Goal: Obtain resource: Obtain resource

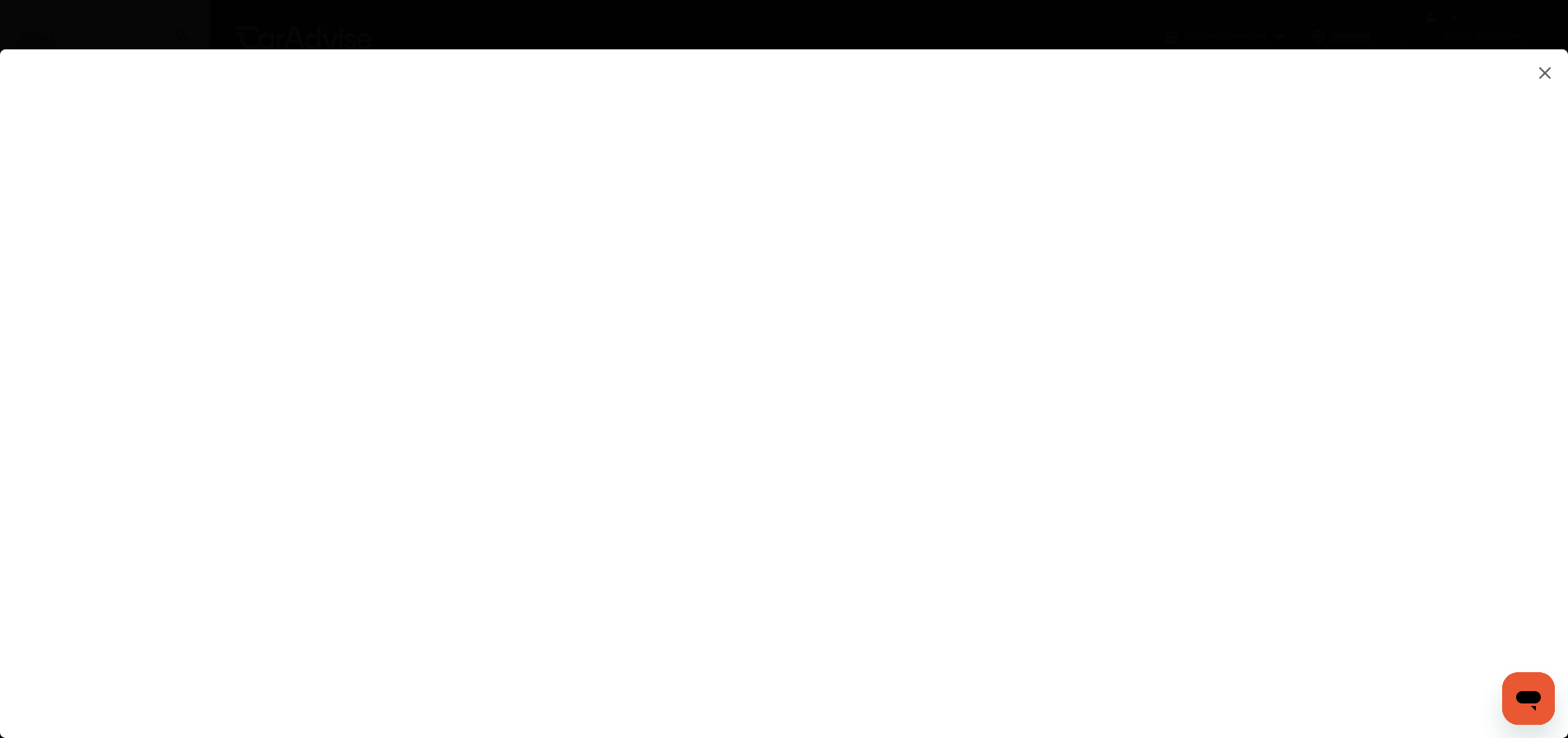
click at [1081, 254] on flutter-view at bounding box center [784, 377] width 1568 height 656
click at [1061, 507] on flutter-view at bounding box center [784, 377] width 1568 height 656
click at [1094, 596] on flutter-view at bounding box center [784, 377] width 1568 height 656
click at [1094, 529] on flutter-view at bounding box center [784, 377] width 1568 height 656
click at [1094, 529] on textarea at bounding box center [1108, 533] width 343 height 22
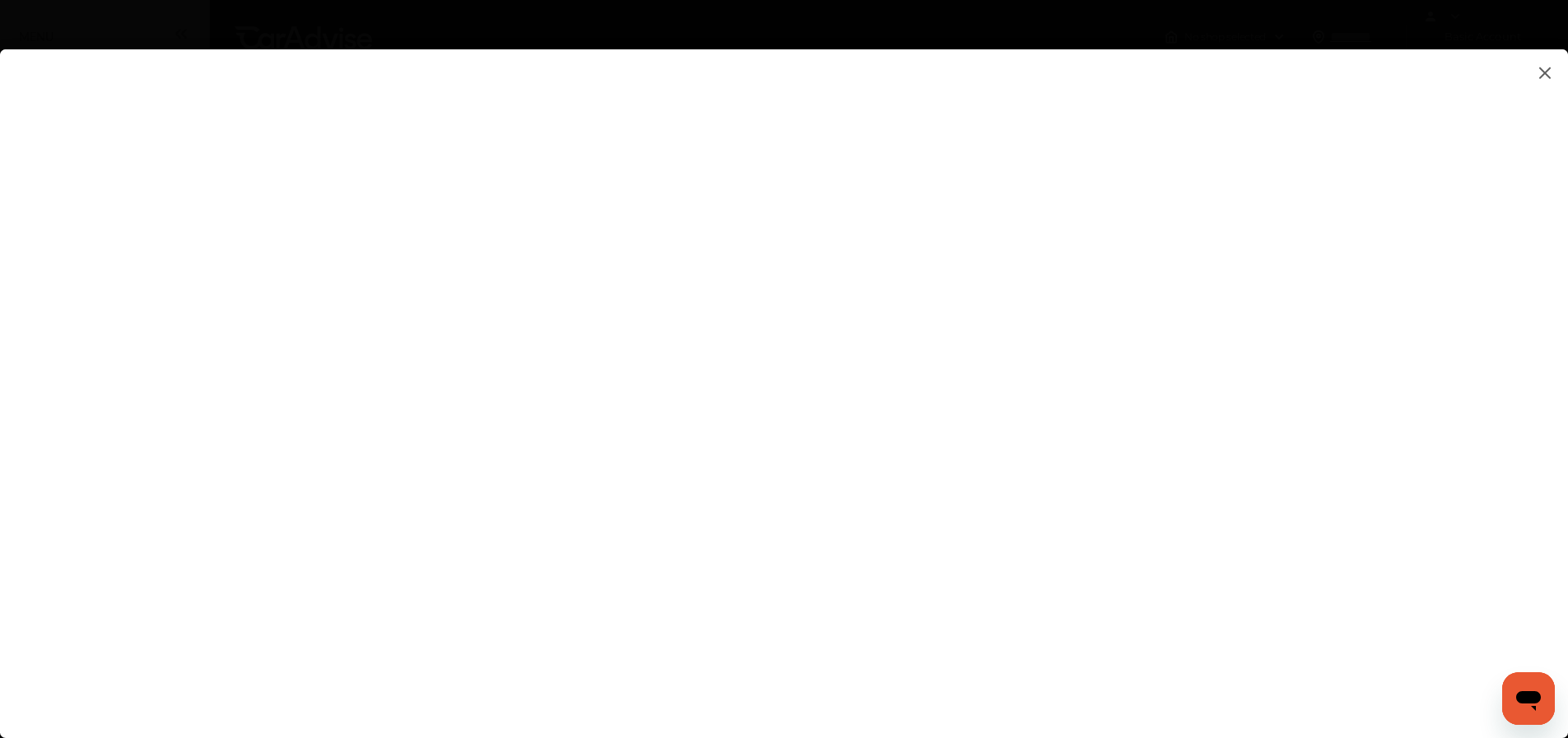
click at [1204, 434] on flutter-view at bounding box center [784, 377] width 1568 height 656
click at [1300, 440] on flutter-view at bounding box center [784, 377] width 1568 height 656
click at [1545, 78] on img at bounding box center [1545, 73] width 20 height 21
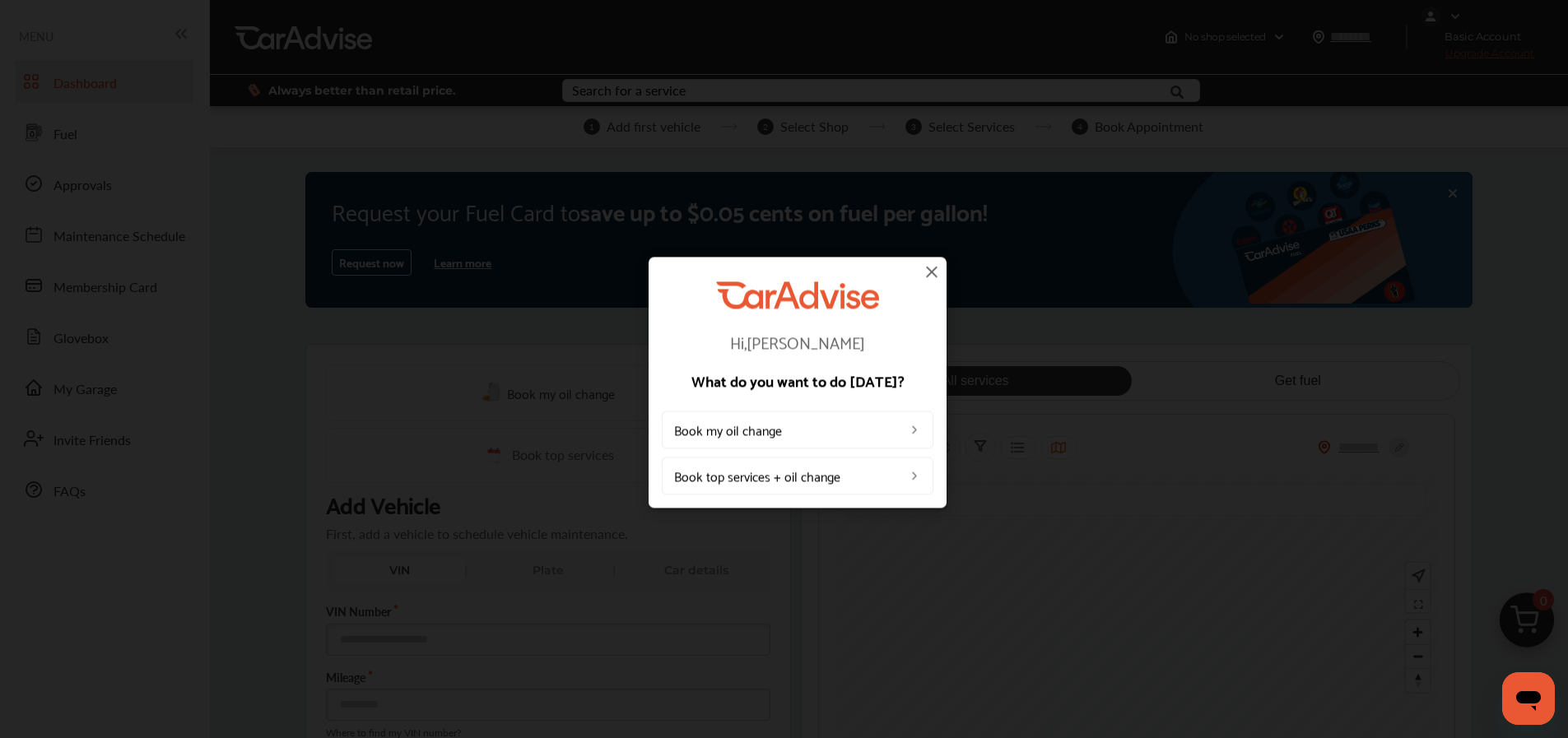
click at [922, 271] on img at bounding box center [932, 272] width 20 height 20
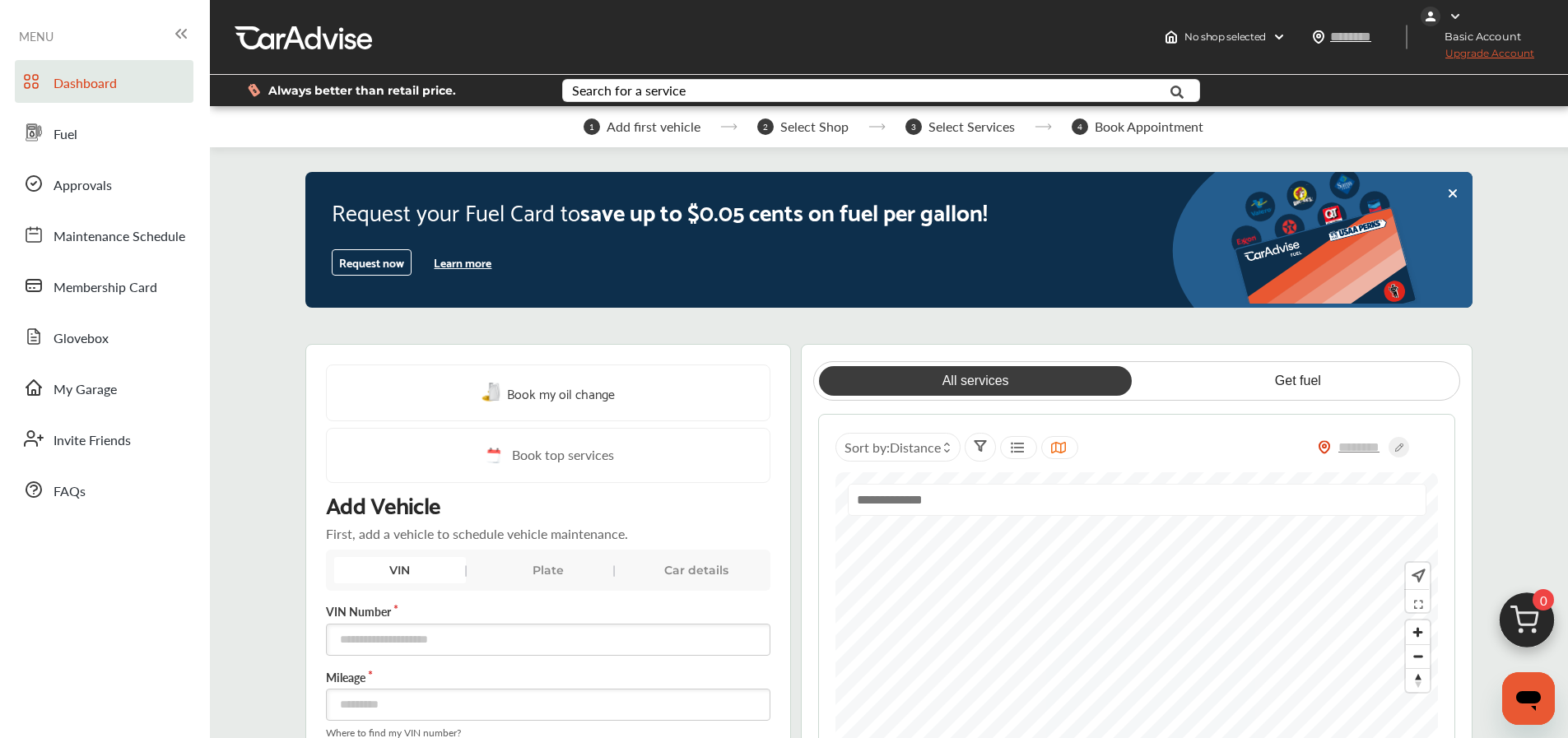
click at [1452, 192] on icon at bounding box center [1453, 193] width 7 height 7
